Goal: Task Accomplishment & Management: Use online tool/utility

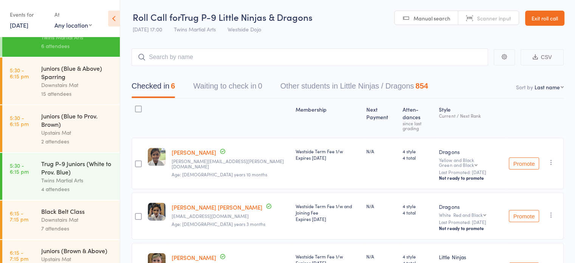
scroll to position [240, 0]
click at [72, 169] on div "Trug P-9 Juniors (White to Prov. Blue)" at bounding box center [77, 167] width 72 height 17
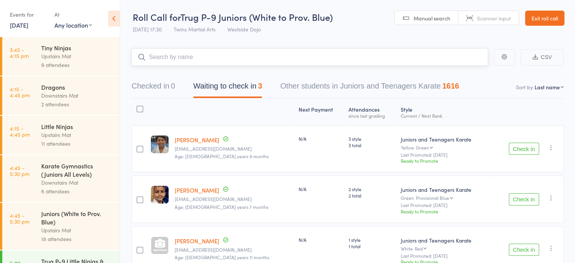
scroll to position [43, 0]
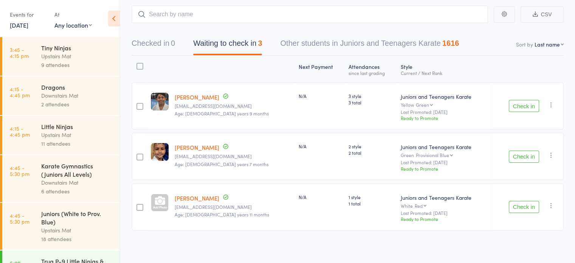
click at [549, 203] on icon "button" at bounding box center [551, 206] width 8 height 8
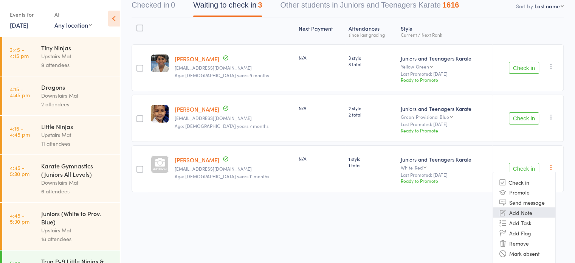
scroll to position [81, 0]
click at [527, 243] on li "Remove" at bounding box center [524, 243] width 62 height 10
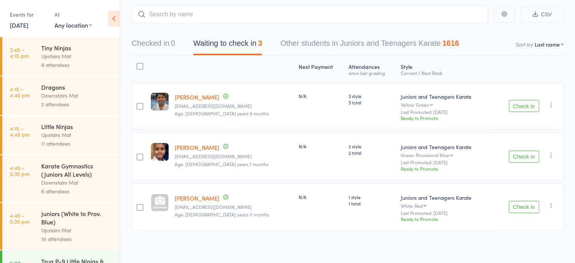
scroll to position [0, 0]
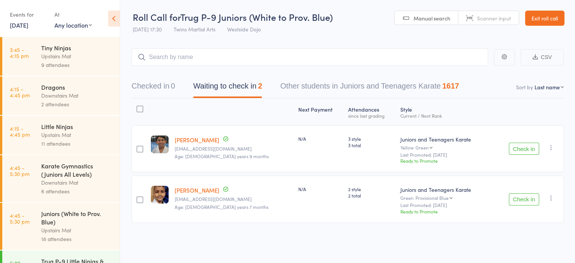
click at [141, 107] on div at bounding box center [139, 108] width 7 height 7
click at [138, 107] on input "checkbox" at bounding box center [138, 107] width 0 height 0
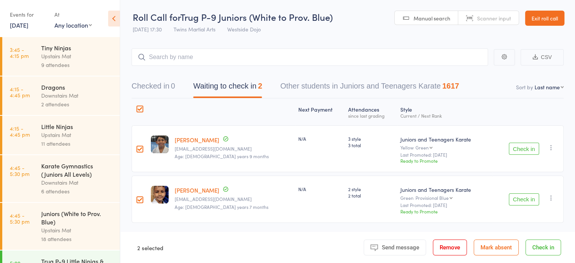
click at [557, 248] on button "Check in" at bounding box center [544, 247] width 36 height 16
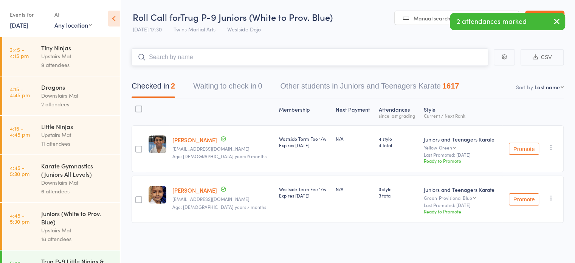
click at [263, 58] on input "search" at bounding box center [310, 56] width 357 height 17
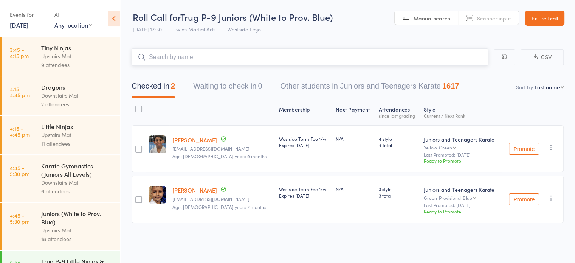
click at [246, 60] on input "search" at bounding box center [310, 56] width 357 height 17
type input "[PERSON_NAME]"
type input "aryan g"
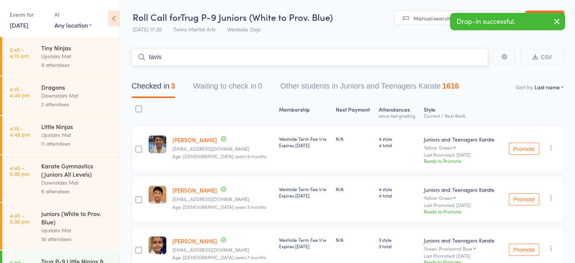
type input "tavish"
type input "[PERSON_NAME]"
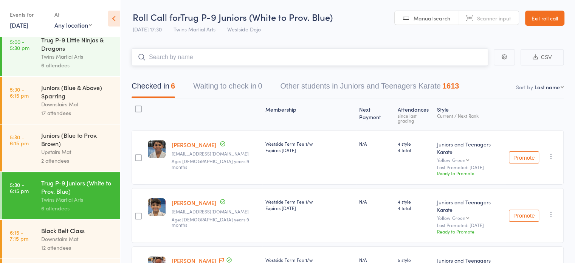
scroll to position [442, 0]
